Goal: Information Seeking & Learning: Learn about a topic

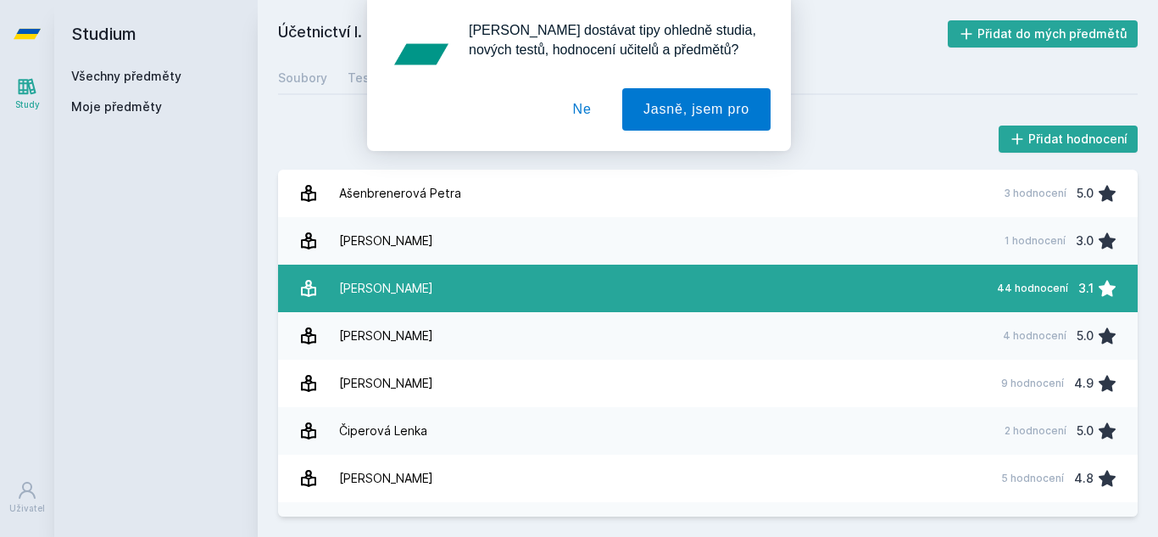
click at [417, 297] on link "[PERSON_NAME] 44 hodnocení 3.1" at bounding box center [708, 288] width 860 height 47
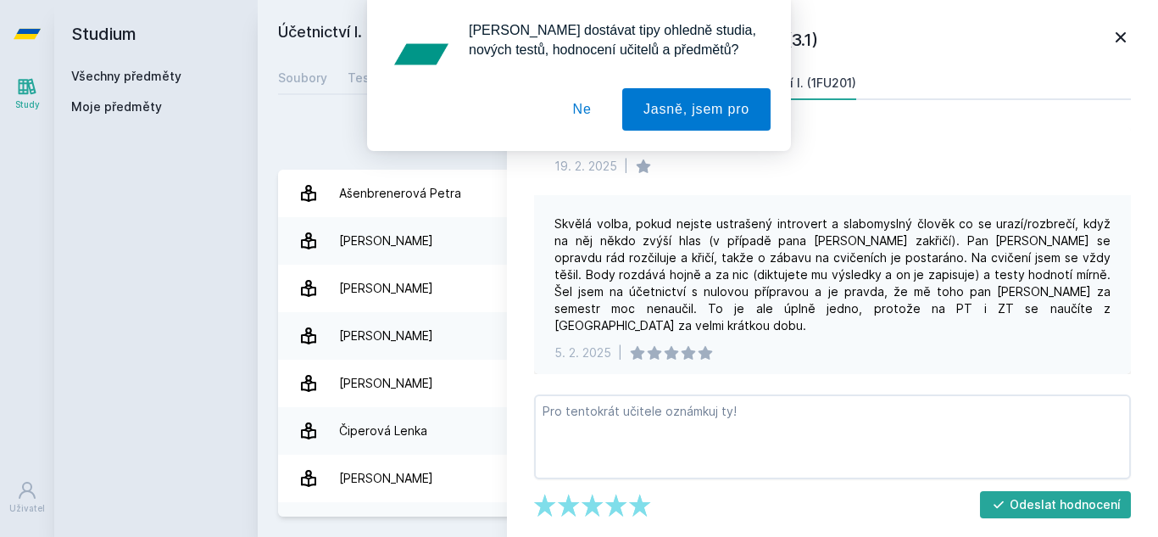
click at [591, 114] on button "Ne" at bounding box center [582, 109] width 61 height 42
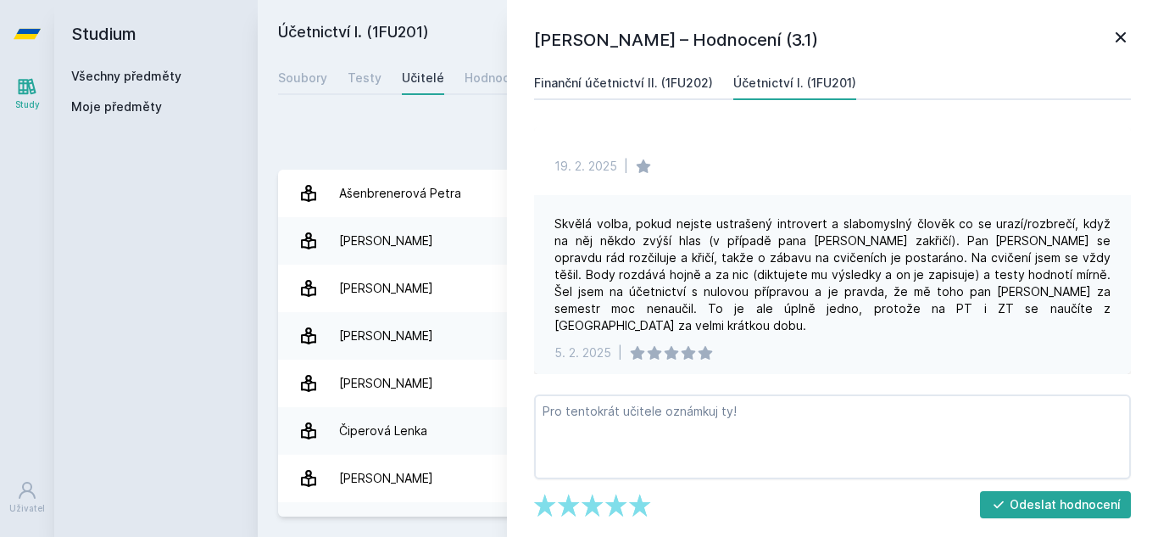
click at [560, 76] on div "Finanční účetnictví II. (1FU202)" at bounding box center [623, 83] width 179 height 17
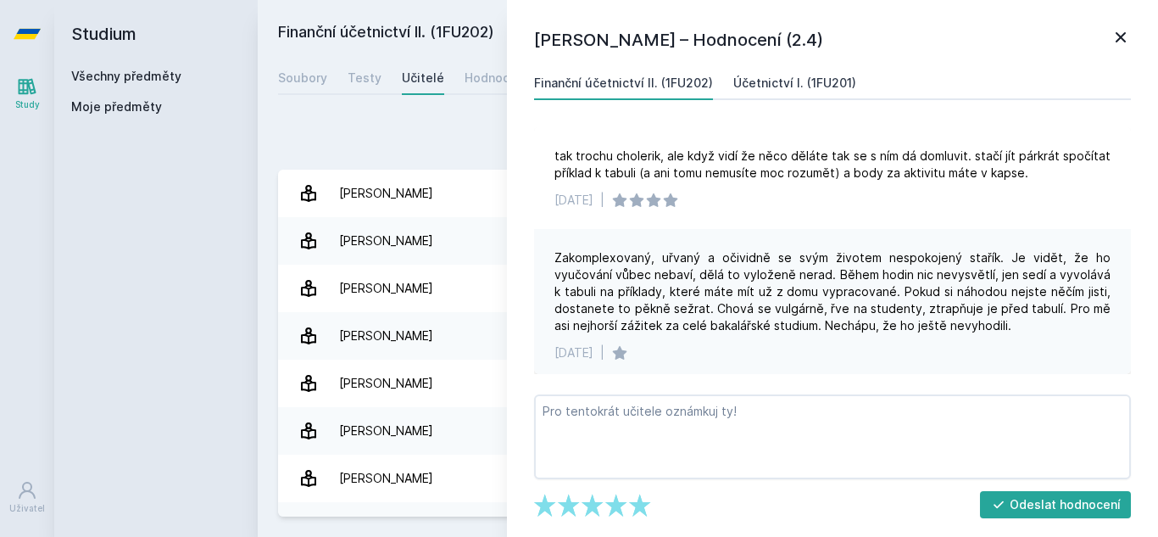
click at [773, 73] on link "Účetnictví I. (1FU201)" at bounding box center [794, 83] width 123 height 34
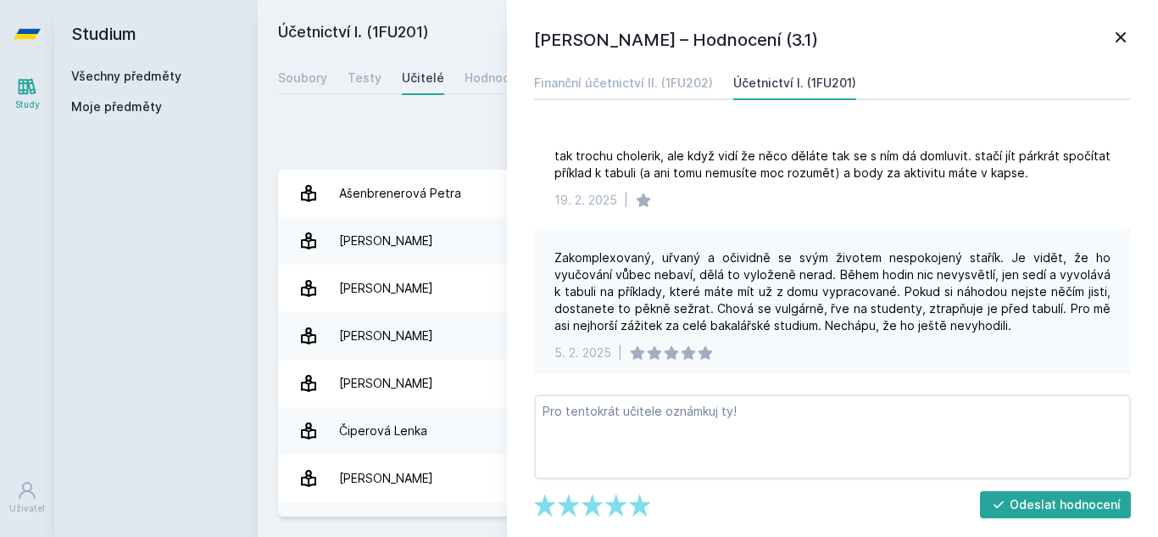
click at [1108, 45] on h1 "[PERSON_NAME] – Hodnocení (3.1)" at bounding box center [822, 39] width 577 height 25
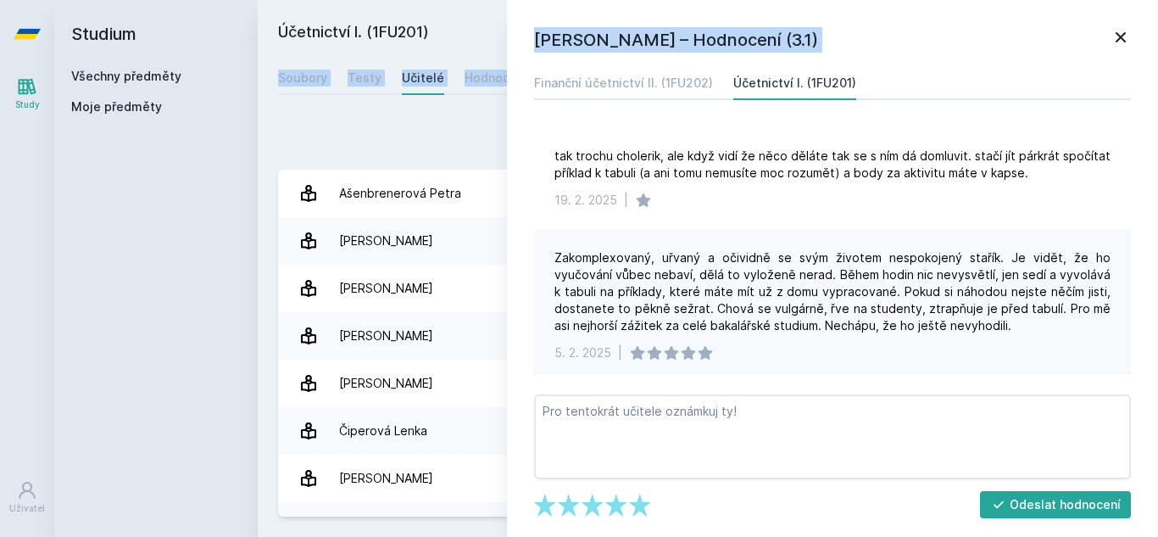
drag, startPoint x: 1116, startPoint y: 3, endPoint x: 1109, endPoint y: -10, distance: 15.2
click at [1109, 0] on html "Study Uživatel Studium Všechny předměty Moje předměty Účetnictví I. (1FU201) Př…" at bounding box center [579, 268] width 1158 height 537
click at [1115, 41] on icon at bounding box center [1121, 37] width 20 height 20
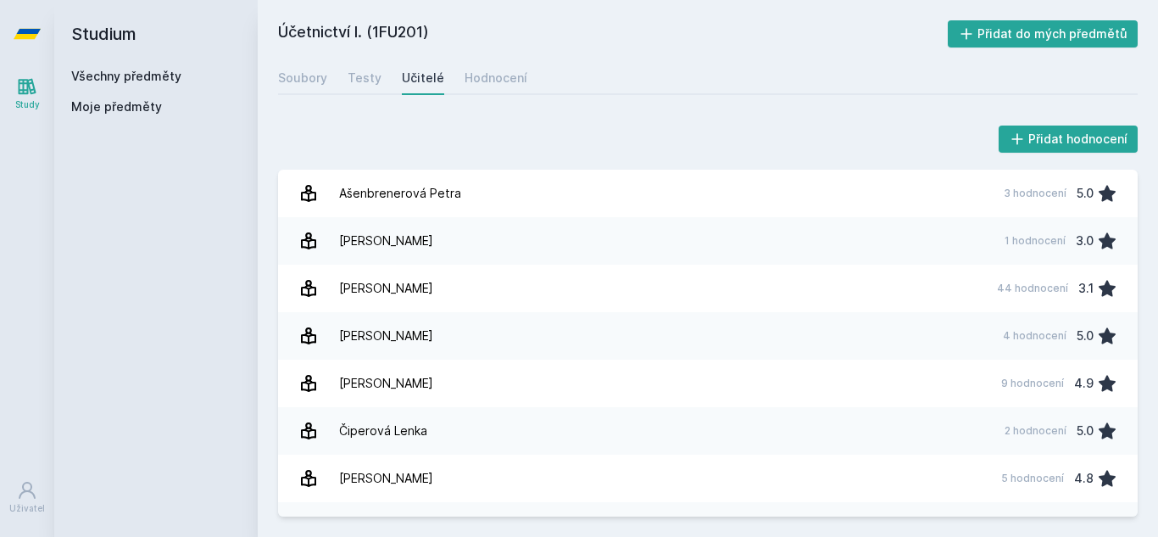
click at [249, 231] on div "Studium Všechny předměty Moje předměty" at bounding box center [155, 268] width 203 height 537
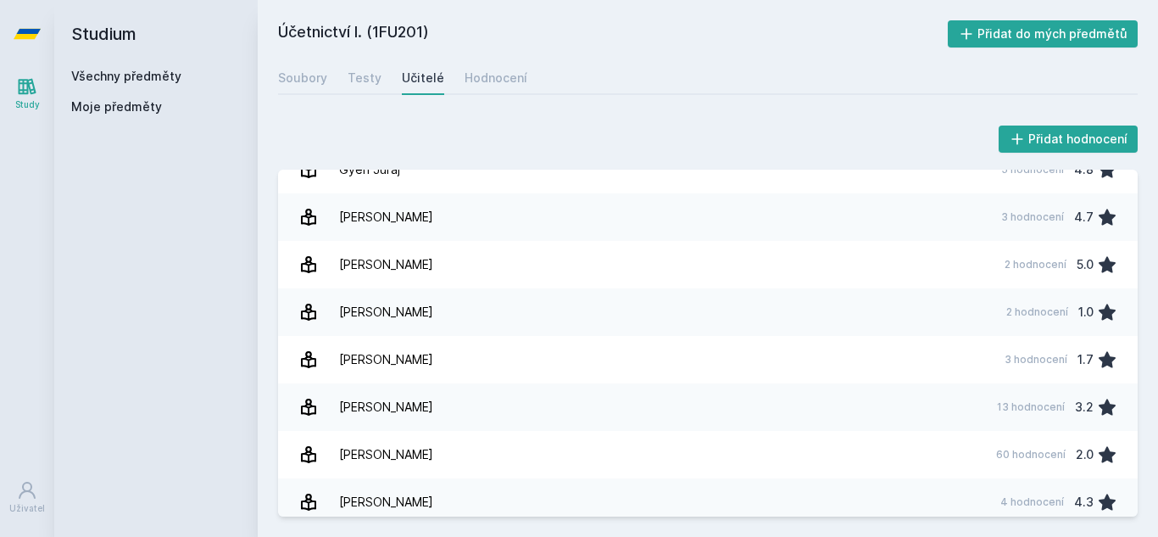
scroll to position [509, 0]
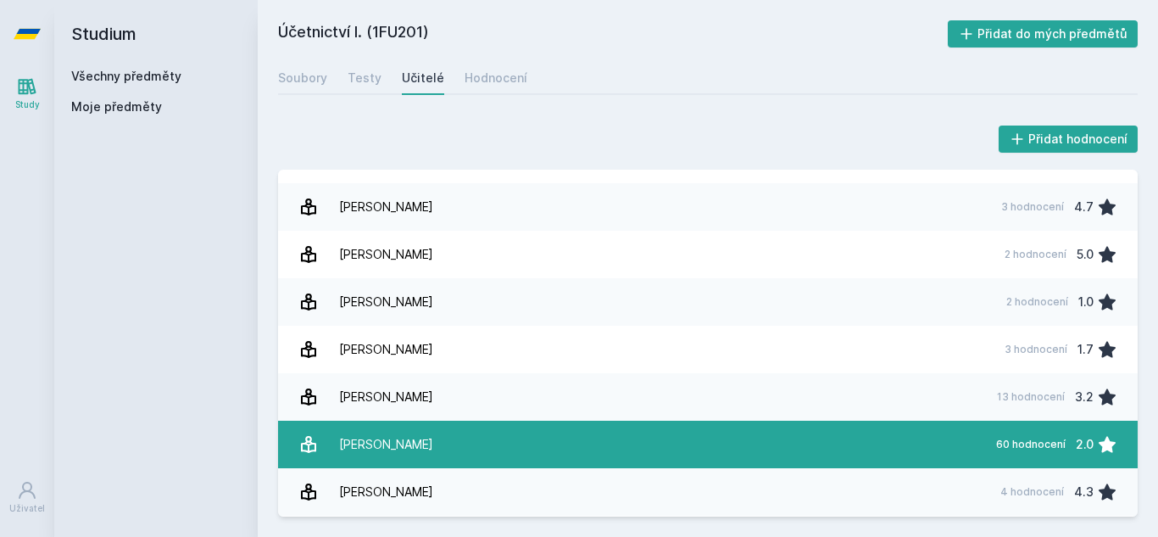
click at [433, 447] on div "[PERSON_NAME]" at bounding box center [386, 444] width 94 height 34
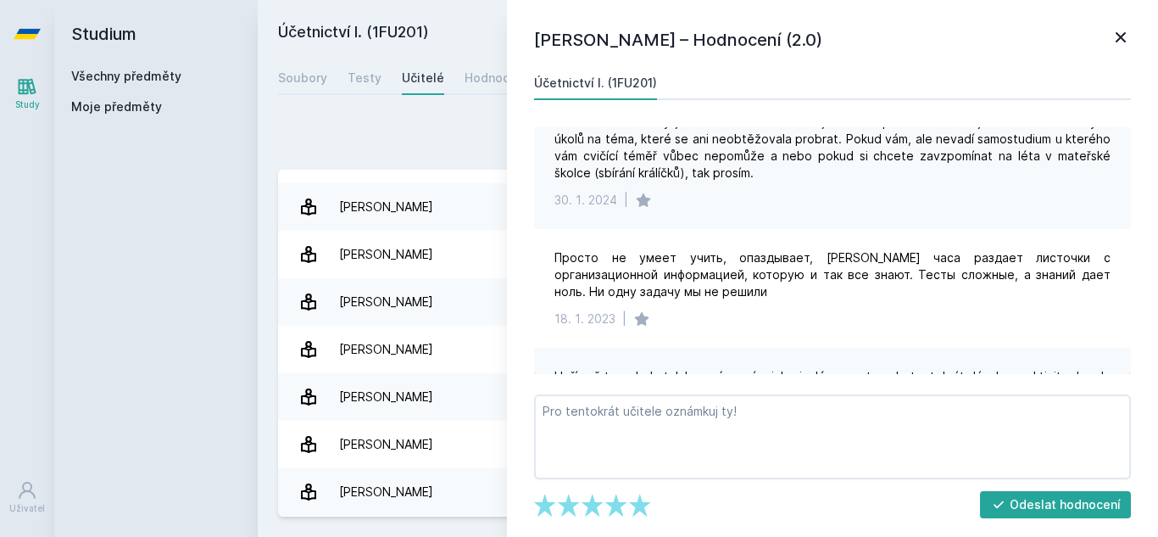
scroll to position [1696, 0]
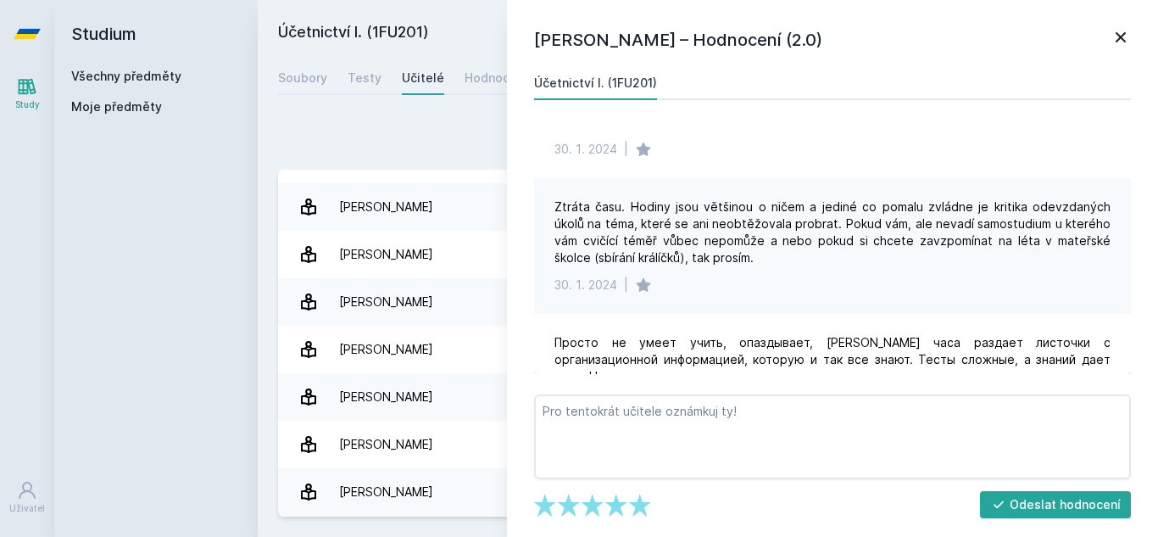
click at [1125, 30] on icon at bounding box center [1121, 37] width 20 height 20
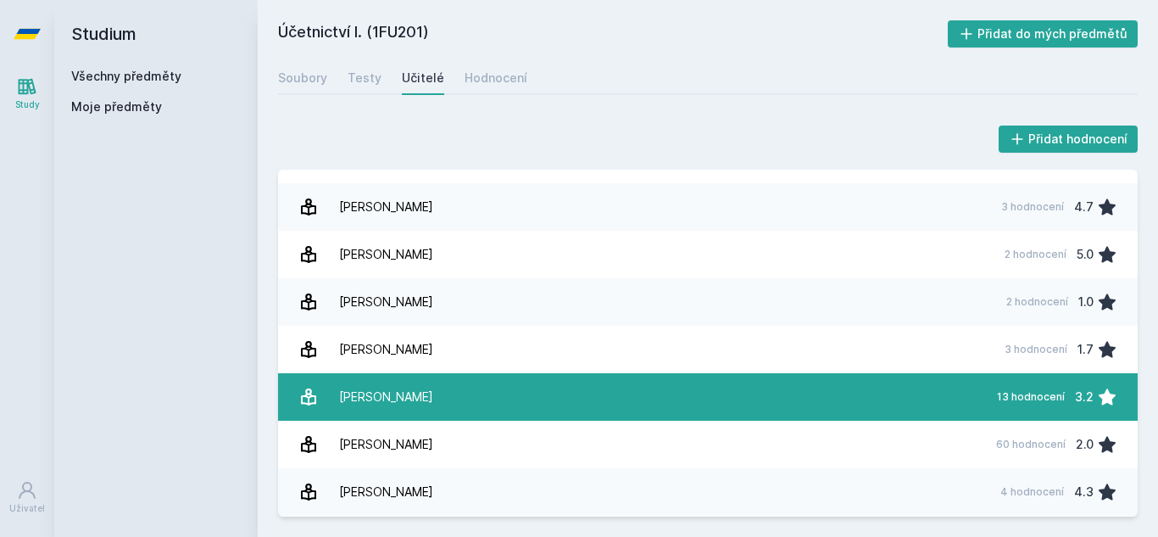
click at [542, 381] on link "[PERSON_NAME] 13 hodnocení 3.2" at bounding box center [708, 396] width 860 height 47
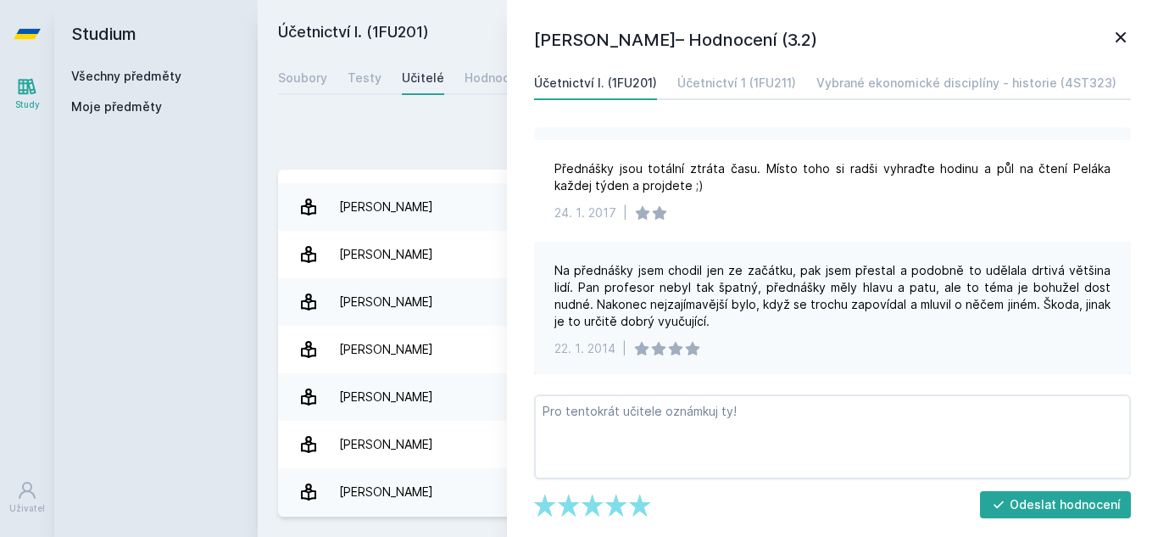
scroll to position [254, 0]
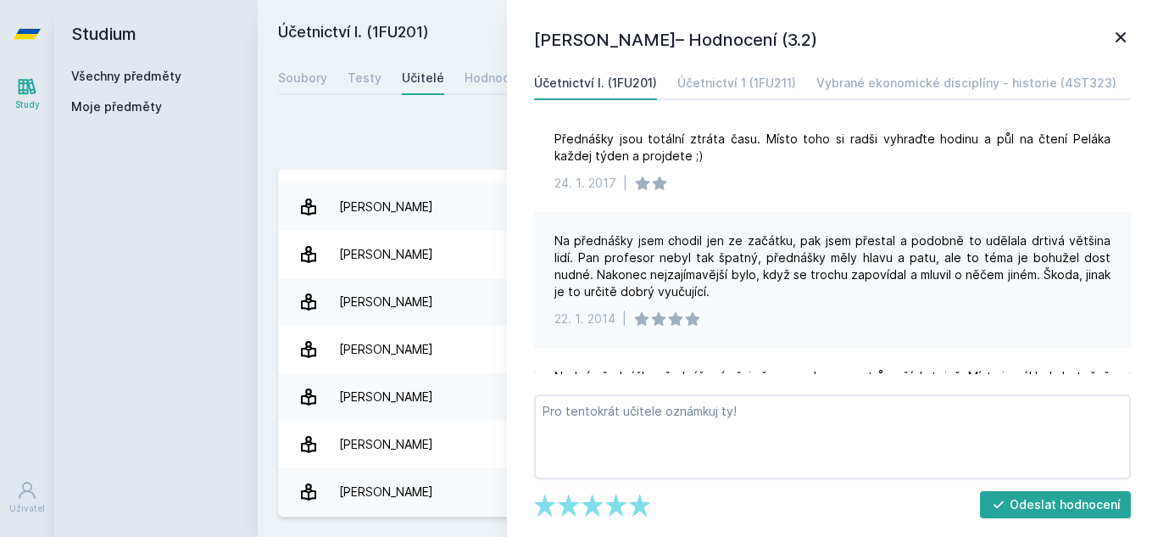
click at [1114, 34] on icon at bounding box center [1121, 37] width 20 height 20
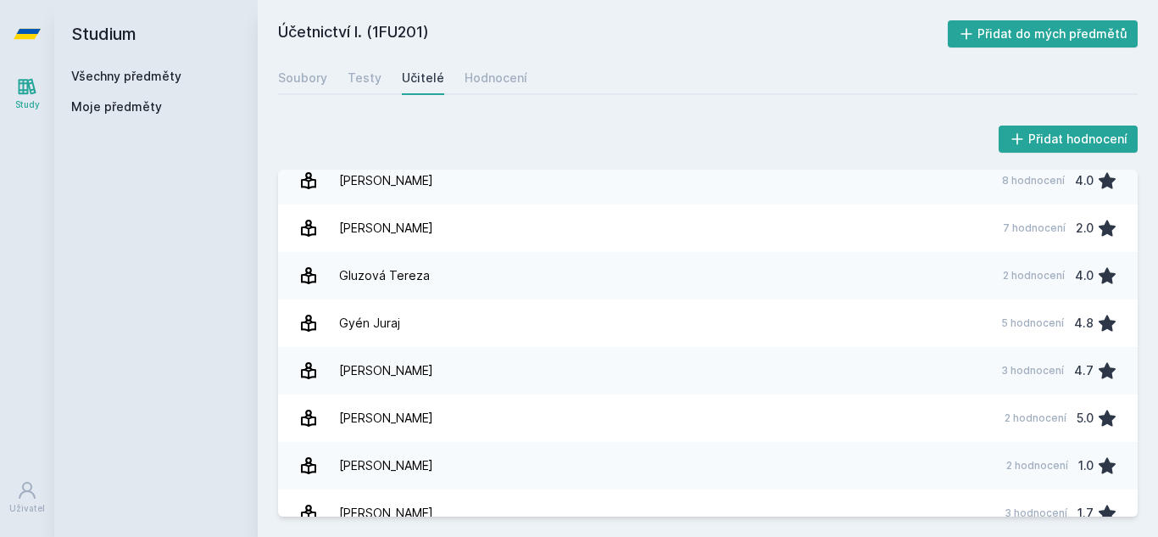
scroll to position [339, 0]
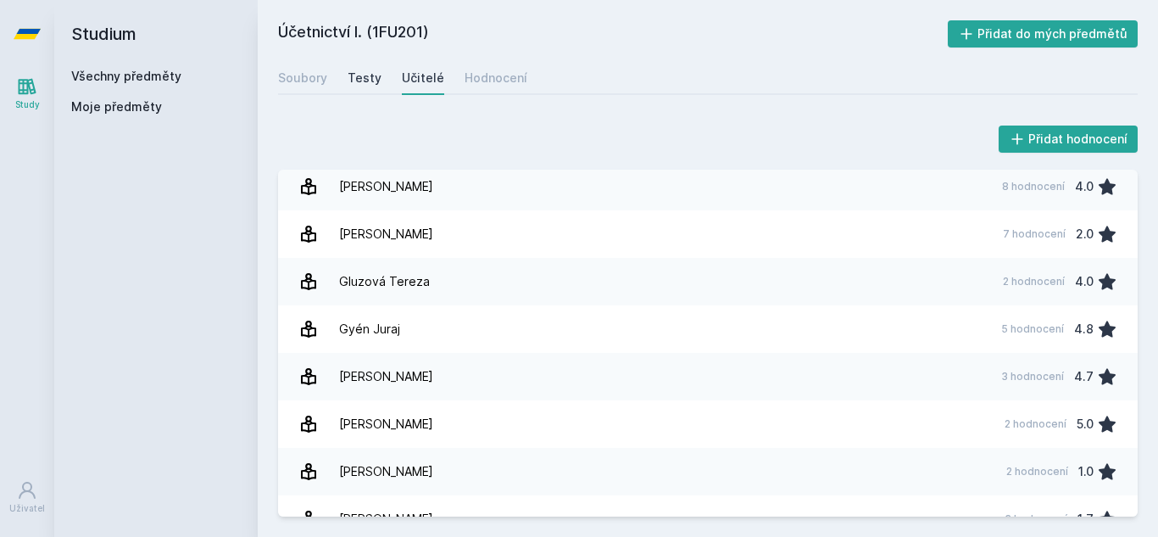
click at [375, 79] on div "Testy" at bounding box center [365, 78] width 34 height 17
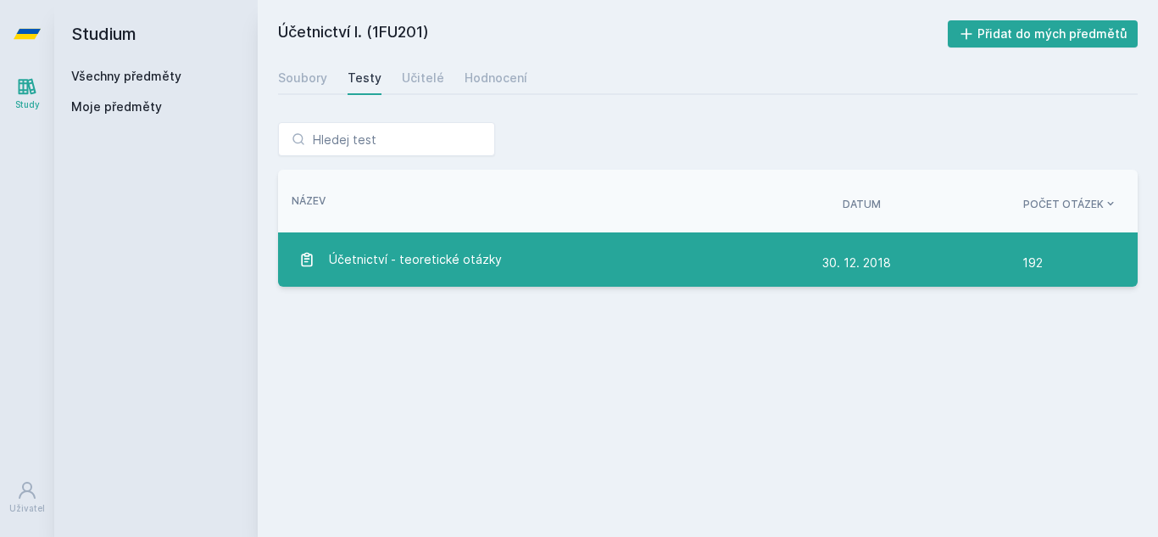
click at [381, 255] on span "Účetnictví - teoretické otázky" at bounding box center [415, 259] width 173 height 34
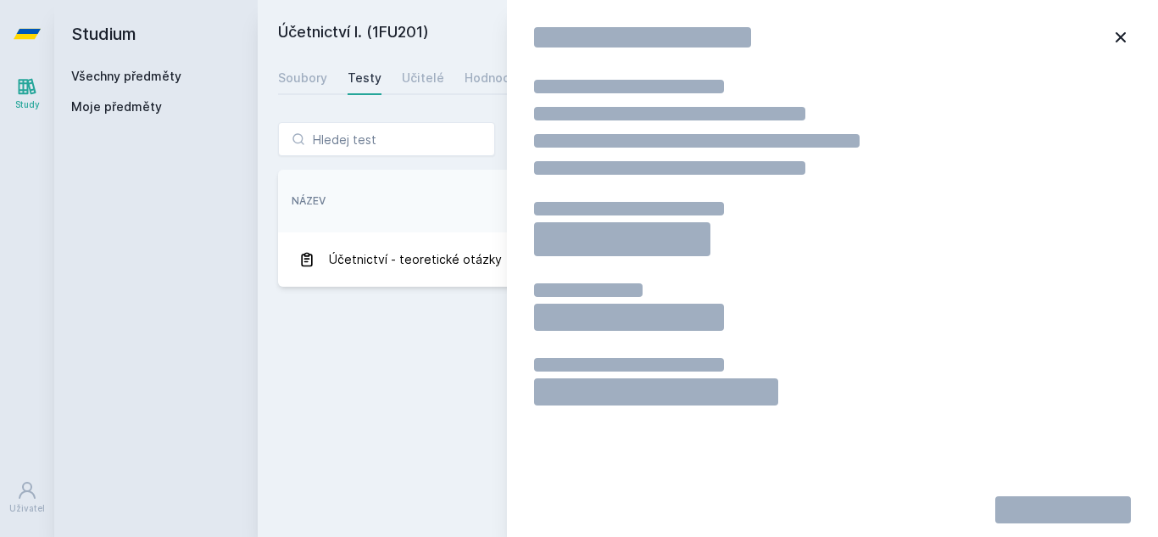
click at [476, 179] on div "Řazení: Název Datum Počet otázek Název Datum Počet otázek" at bounding box center [708, 201] width 860 height 63
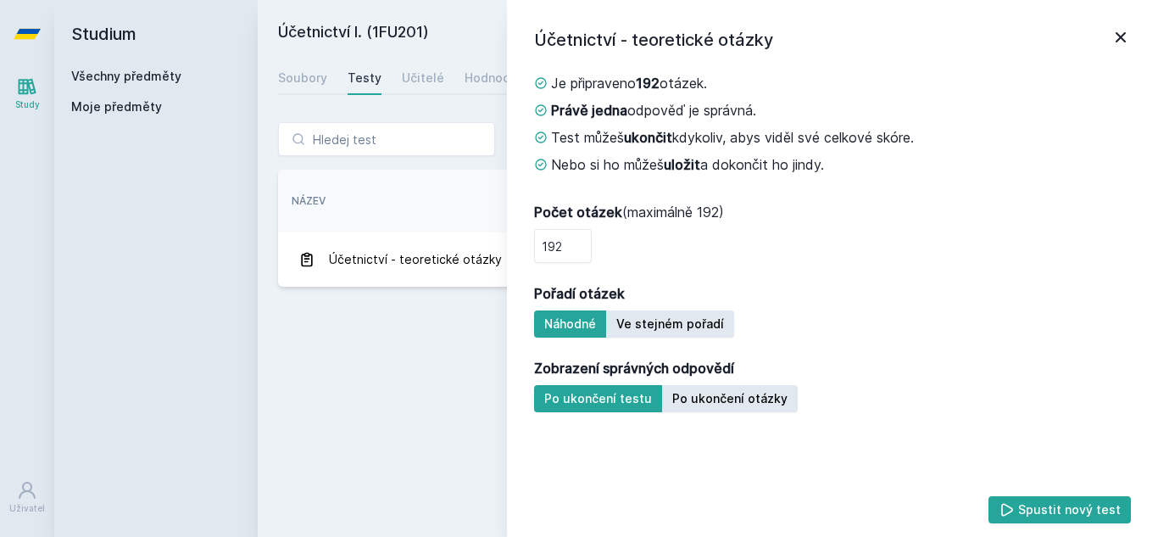
click at [1126, 49] on link at bounding box center [1121, 39] width 20 height 25
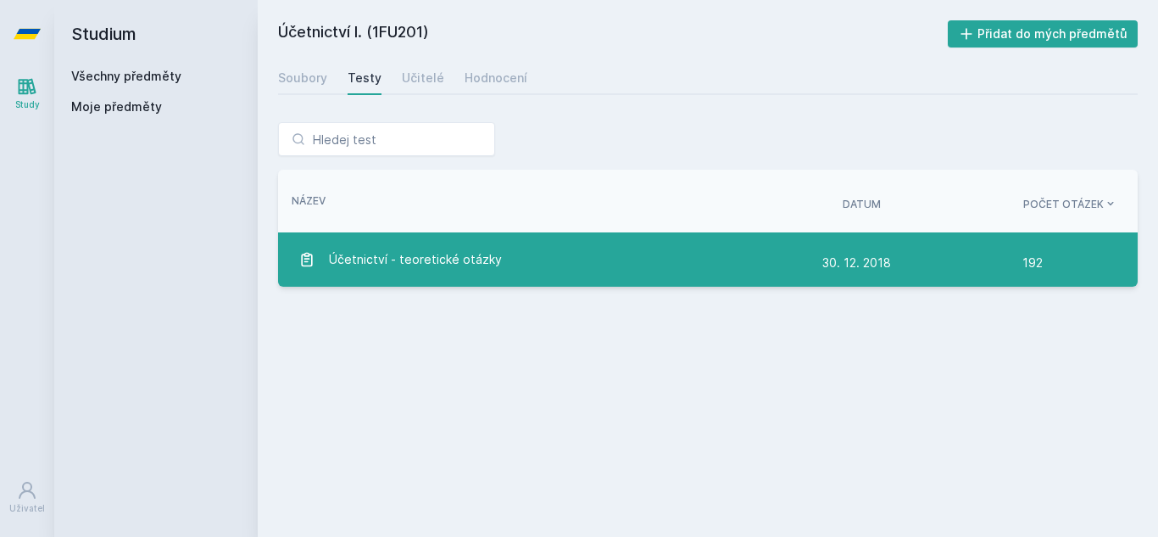
click at [645, 262] on div "Účetnictví - teoretické otázky" at bounding box center [560, 259] width 524 height 34
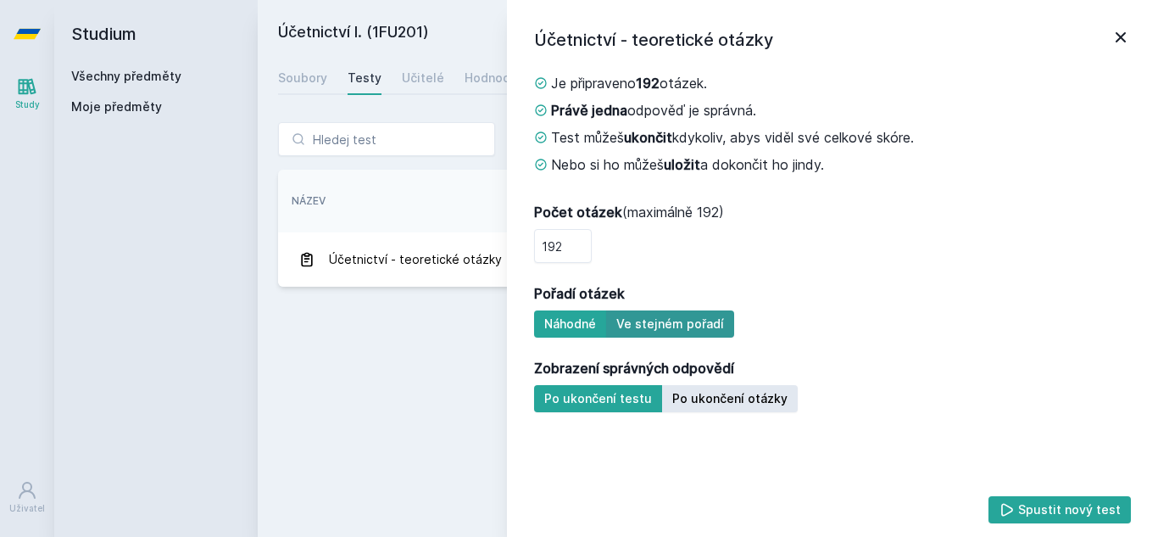
click at [617, 313] on button "Ve stejném pořadí" at bounding box center [670, 323] width 128 height 27
click at [540, 320] on button "Náhodné" at bounding box center [570, 323] width 72 height 27
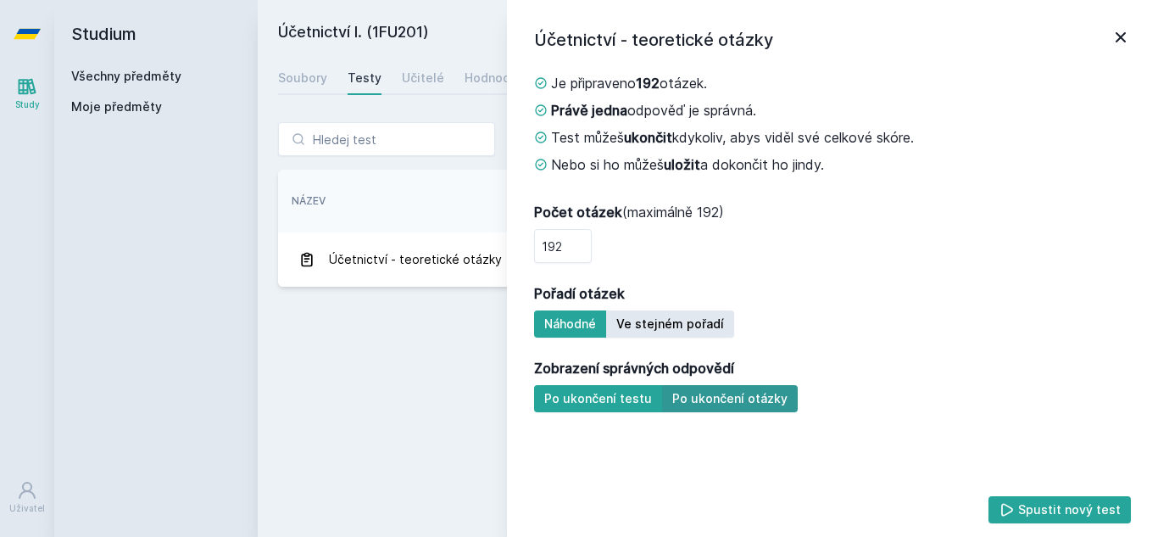
click at [761, 403] on button "Po ukončení otázky" at bounding box center [730, 398] width 136 height 27
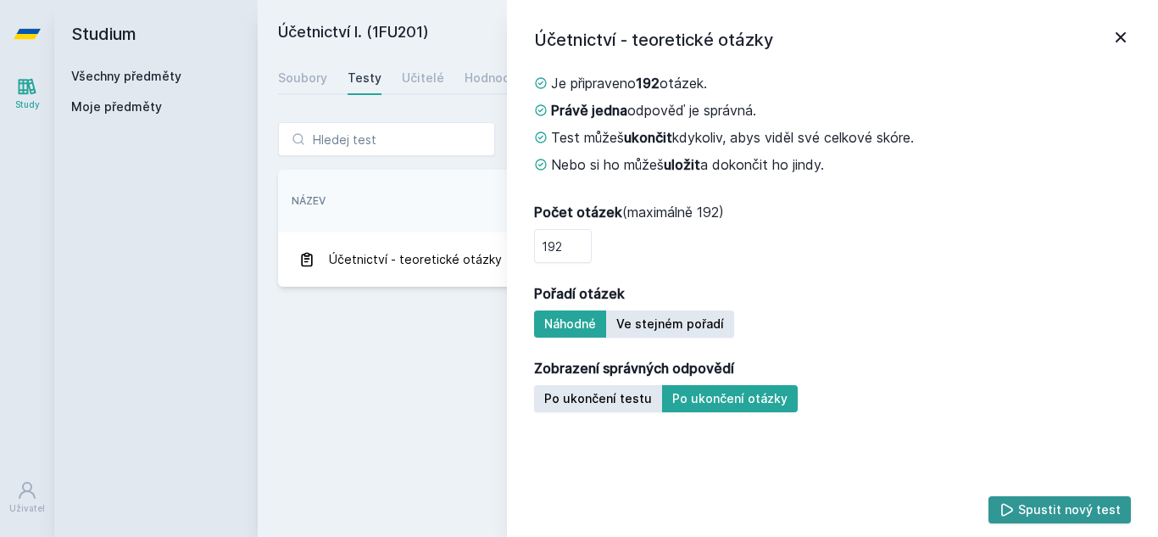
click at [1052, 518] on button "Spustit nový test" at bounding box center [1060, 509] width 143 height 27
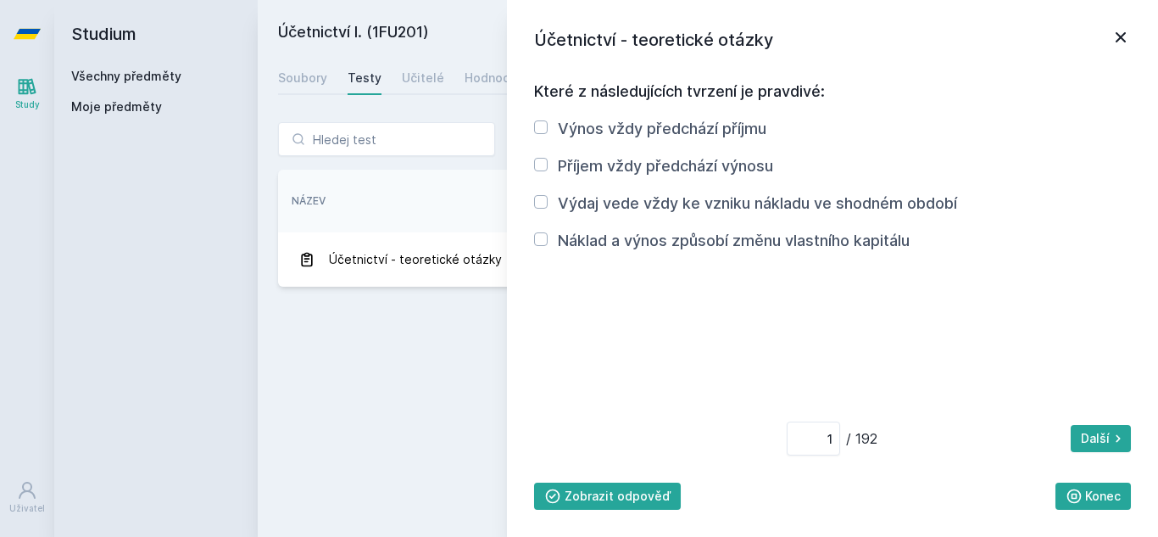
click at [1120, 40] on icon at bounding box center [1121, 37] width 20 height 20
